Goal: Transaction & Acquisition: Purchase product/service

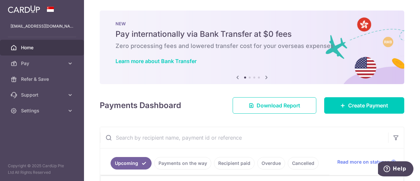
scroll to position [96, 0]
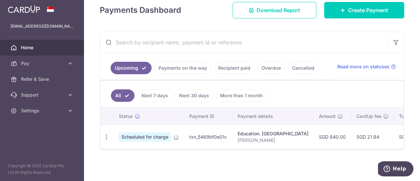
click at [279, 131] on div "Education. GREENISH Learning Centre" at bounding box center [273, 133] width 71 height 7
click at [148, 134] on span "Scheduled for charge" at bounding box center [145, 136] width 52 height 9
click at [107, 136] on icon "button" at bounding box center [106, 137] width 7 height 7
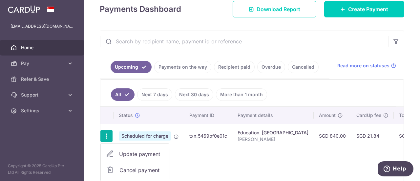
click at [120, 166] on span "Cancel payment" at bounding box center [142, 170] width 44 height 8
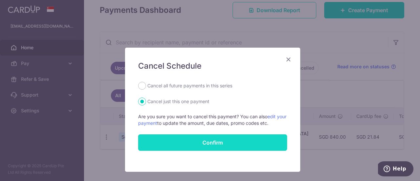
click at [198, 139] on button "Confirm" at bounding box center [212, 142] width 149 height 16
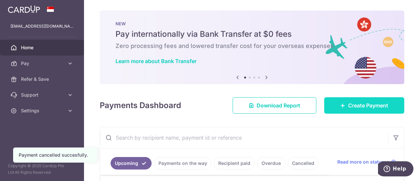
click at [356, 109] on link "Create Payment" at bounding box center [365, 105] width 80 height 16
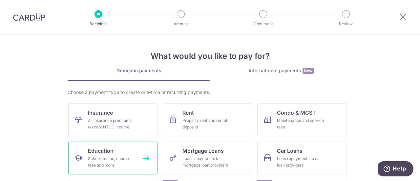
click at [117, 151] on link "Education School, tuition, course fees and more" at bounding box center [112, 158] width 89 height 33
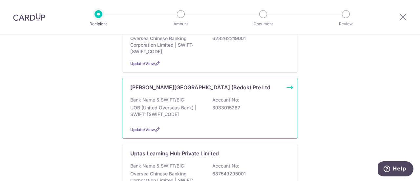
scroll to position [33, 0]
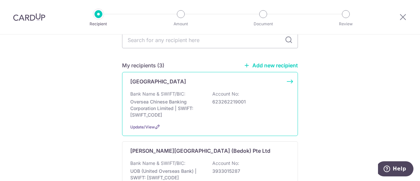
click at [159, 103] on p "Oversea Chinese Banking Corporation Limited | SWIFT: OCBCSGSGXXX" at bounding box center [167, 109] width 74 height 20
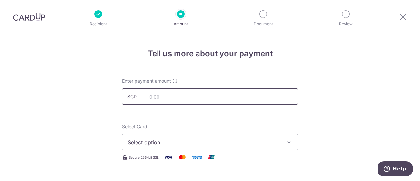
click at [171, 94] on input "text" at bounding box center [210, 96] width 176 height 16
type input "400.00"
click at [163, 145] on span "Select option" at bounding box center [204, 142] width 153 height 8
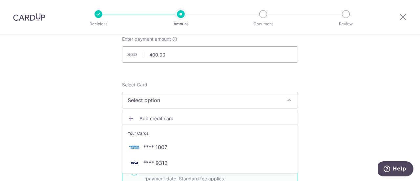
scroll to position [66, 0]
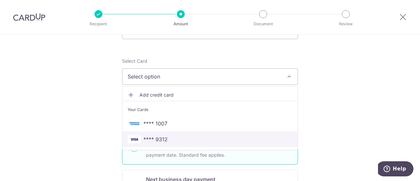
click at [160, 139] on span "**** 9312" at bounding box center [156, 139] width 24 height 8
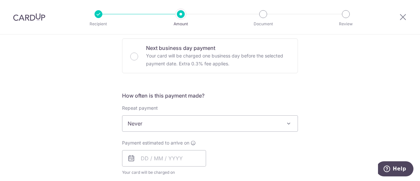
scroll to position [230, 0]
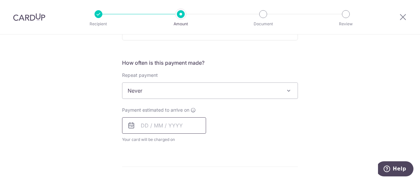
click at [169, 129] on input "text" at bounding box center [164, 125] width 84 height 16
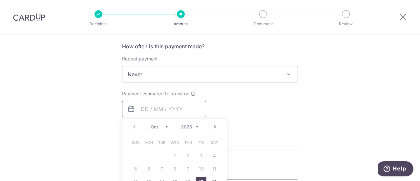
scroll to position [329, 0]
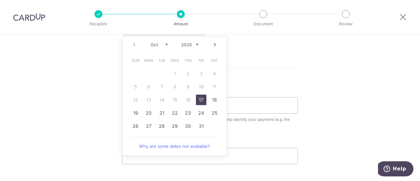
click at [200, 97] on link "17" at bounding box center [201, 100] width 11 height 11
type input "17/10/2025"
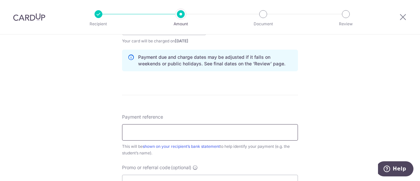
click at [192, 128] on input "Payment reference" at bounding box center [210, 132] width 176 height 16
type input "[PERSON_NAME] [PERSON_NAME]"
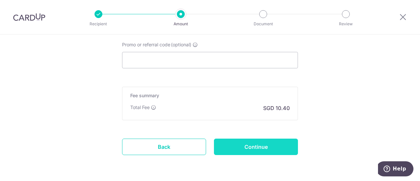
scroll to position [473, 0]
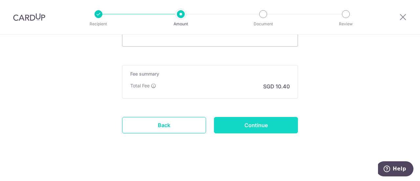
click at [250, 121] on input "Continue" at bounding box center [256, 125] width 84 height 16
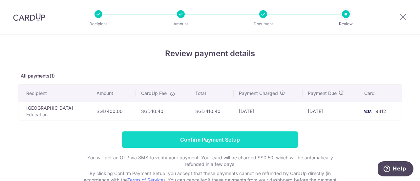
click at [236, 144] on input "Confirm Payment Setup" at bounding box center [210, 139] width 176 height 16
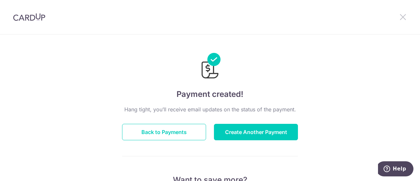
click at [399, 17] on icon at bounding box center [403, 17] width 8 height 8
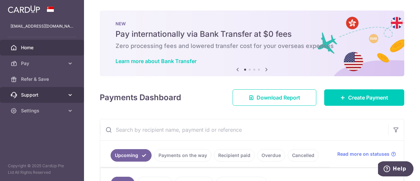
click at [42, 98] on link "Support" at bounding box center [42, 95] width 84 height 16
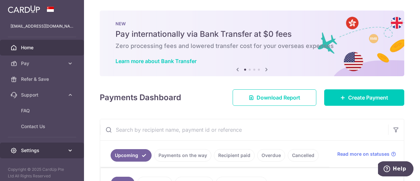
click at [34, 149] on span "Settings" at bounding box center [42, 150] width 43 height 7
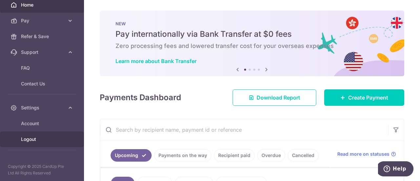
click at [35, 133] on link "Logout" at bounding box center [42, 139] width 84 height 16
